Goal: Information Seeking & Learning: Learn about a topic

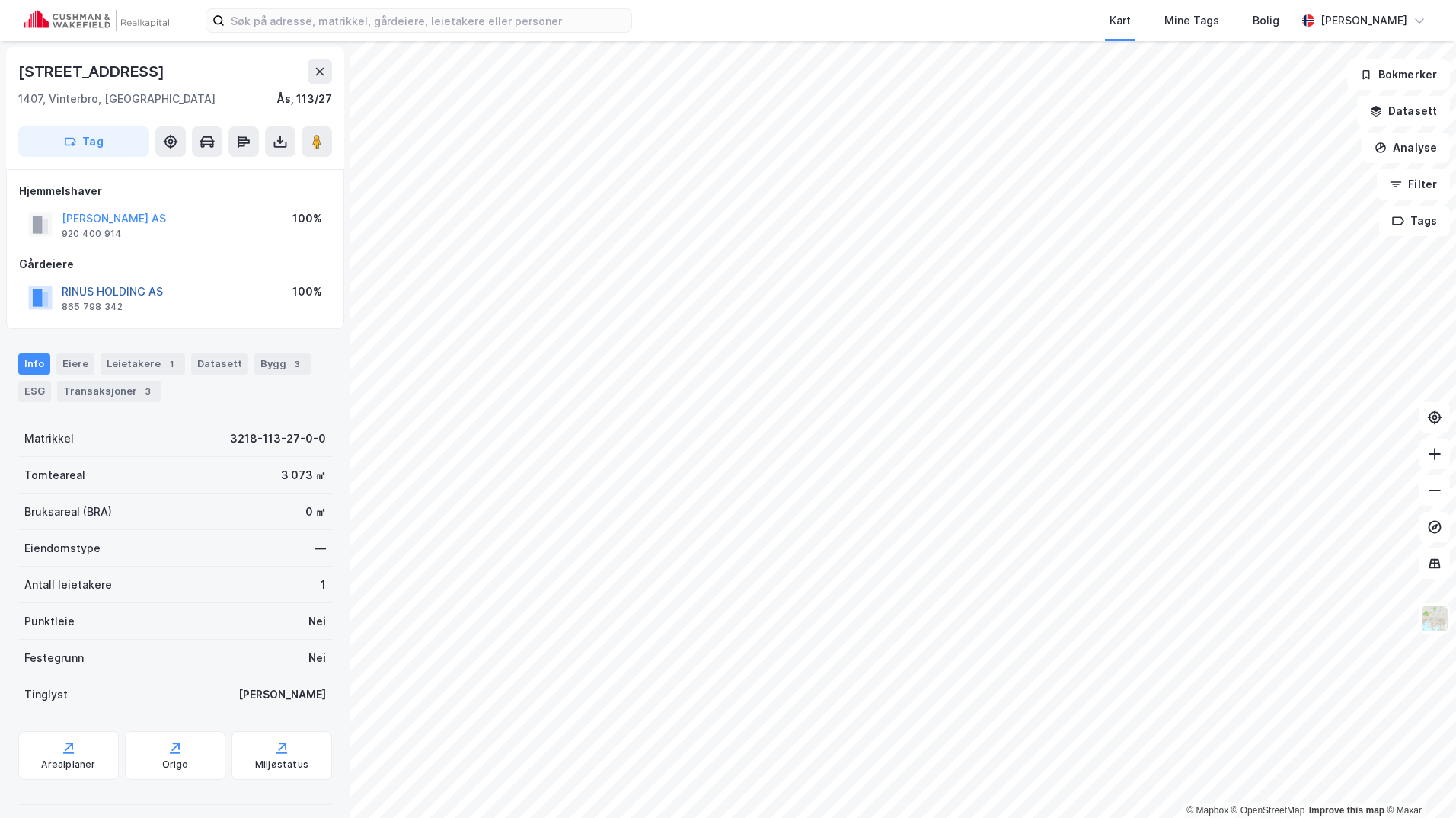
click at [0, 0] on button "RINUS HOLDING AS" at bounding box center [0, 0] width 0 height 0
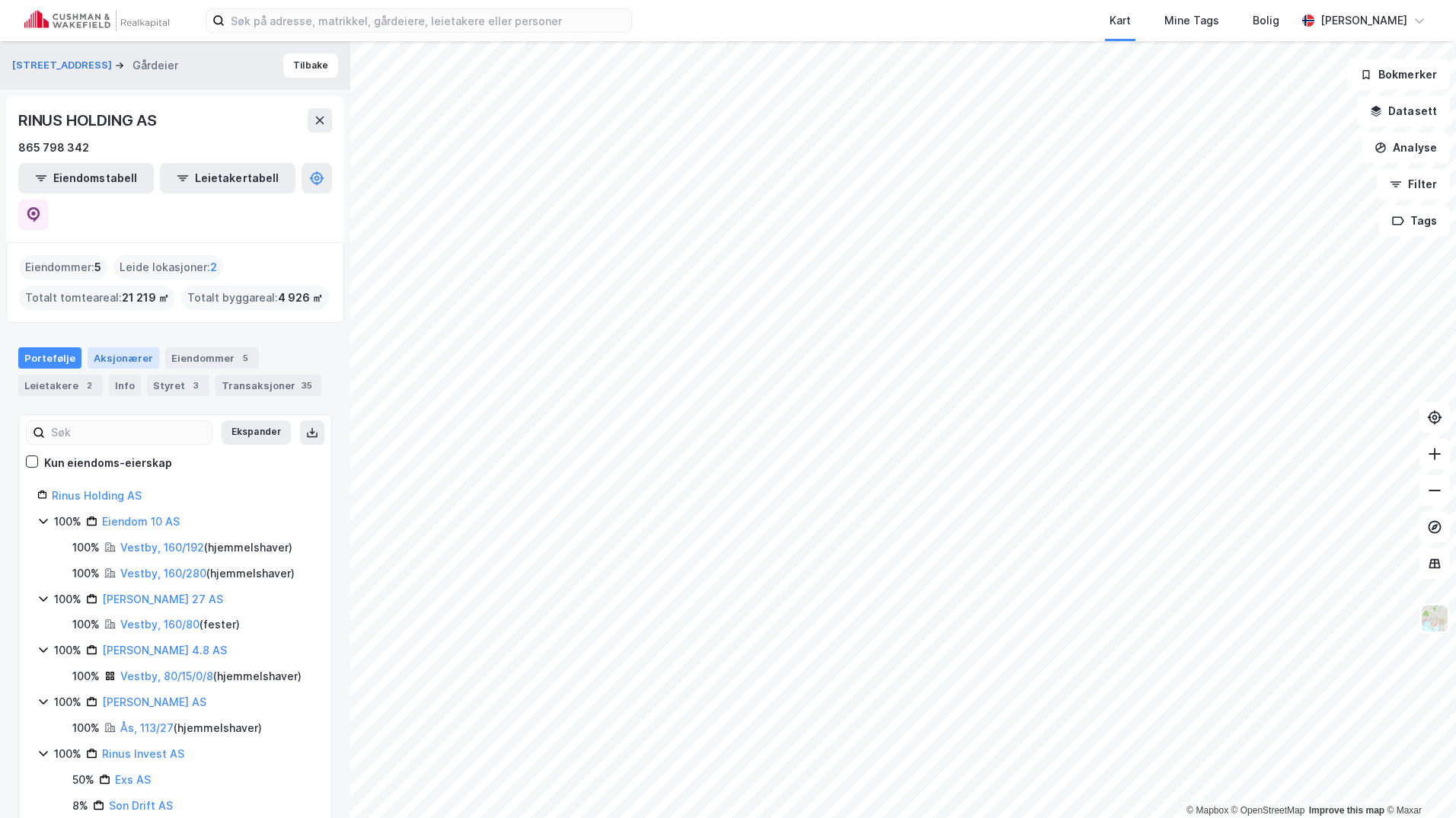
click at [111, 347] on div "Aksjonærer" at bounding box center [123, 358] width 71 height 22
